Goal: Use online tool/utility

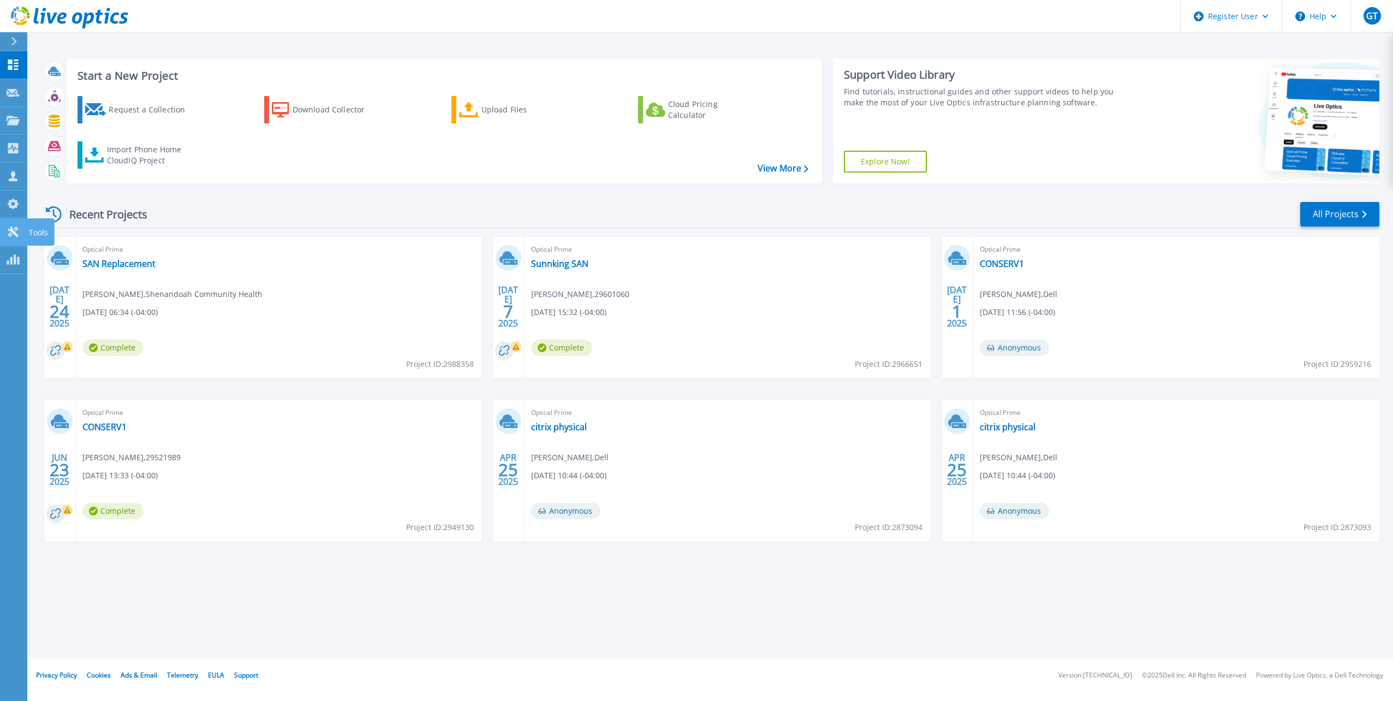
click at [14, 238] on link "Tools Tools" at bounding box center [13, 232] width 27 height 28
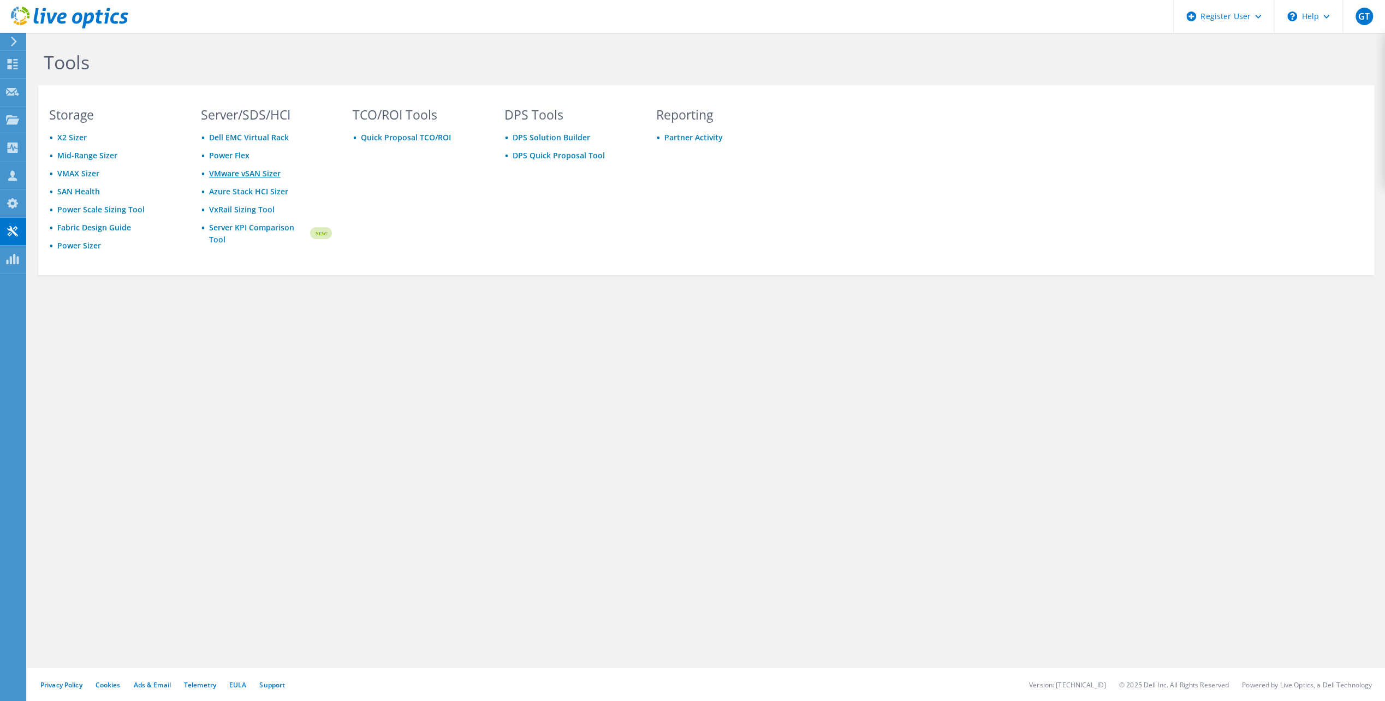
click at [253, 173] on link "VMware vSAN Sizer" at bounding box center [245, 173] width 72 height 10
